Goal: Task Accomplishment & Management: Use online tool/utility

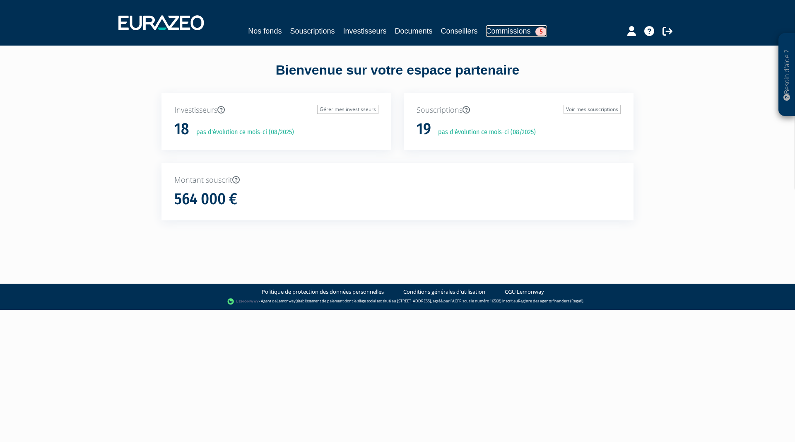
click at [508, 28] on link "Commissions 5" at bounding box center [516, 31] width 61 height 12
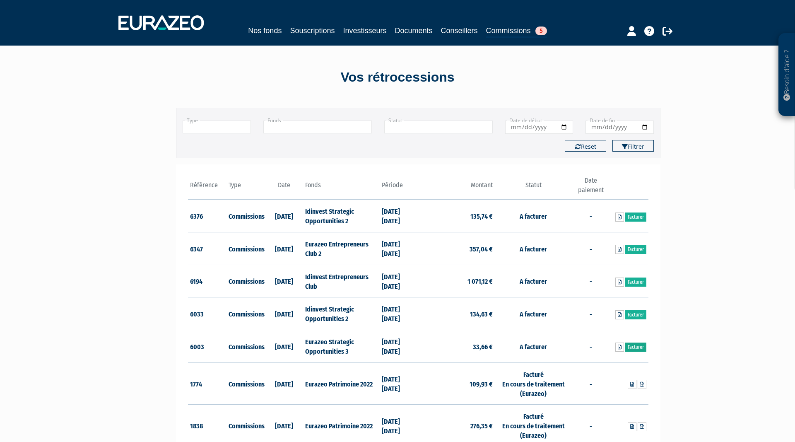
click at [634, 348] on link "Facturer" at bounding box center [635, 346] width 21 height 9
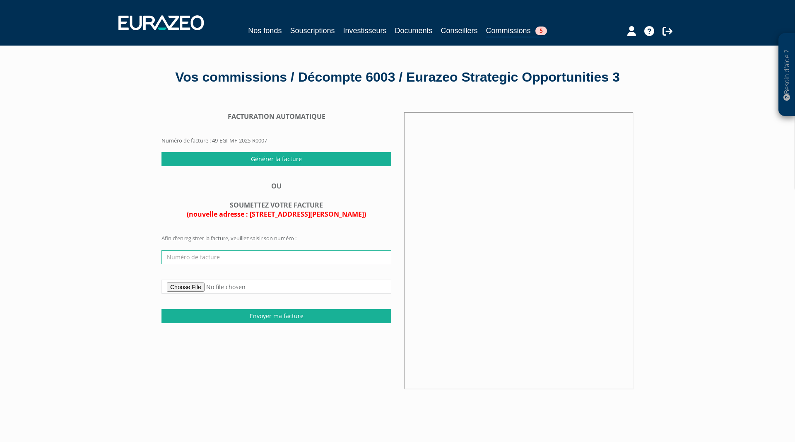
click at [216, 264] on input "text" at bounding box center [276, 257] width 230 height 14
click at [48, 140] on div "Besoin d'aide ? × J'ai besoin d'aide Si vous avez une question à propos du fonc…" at bounding box center [397, 283] width 795 height 567
click at [187, 264] on input "text" at bounding box center [276, 257] width 230 height 14
